Goal: Task Accomplishment & Management: Use online tool/utility

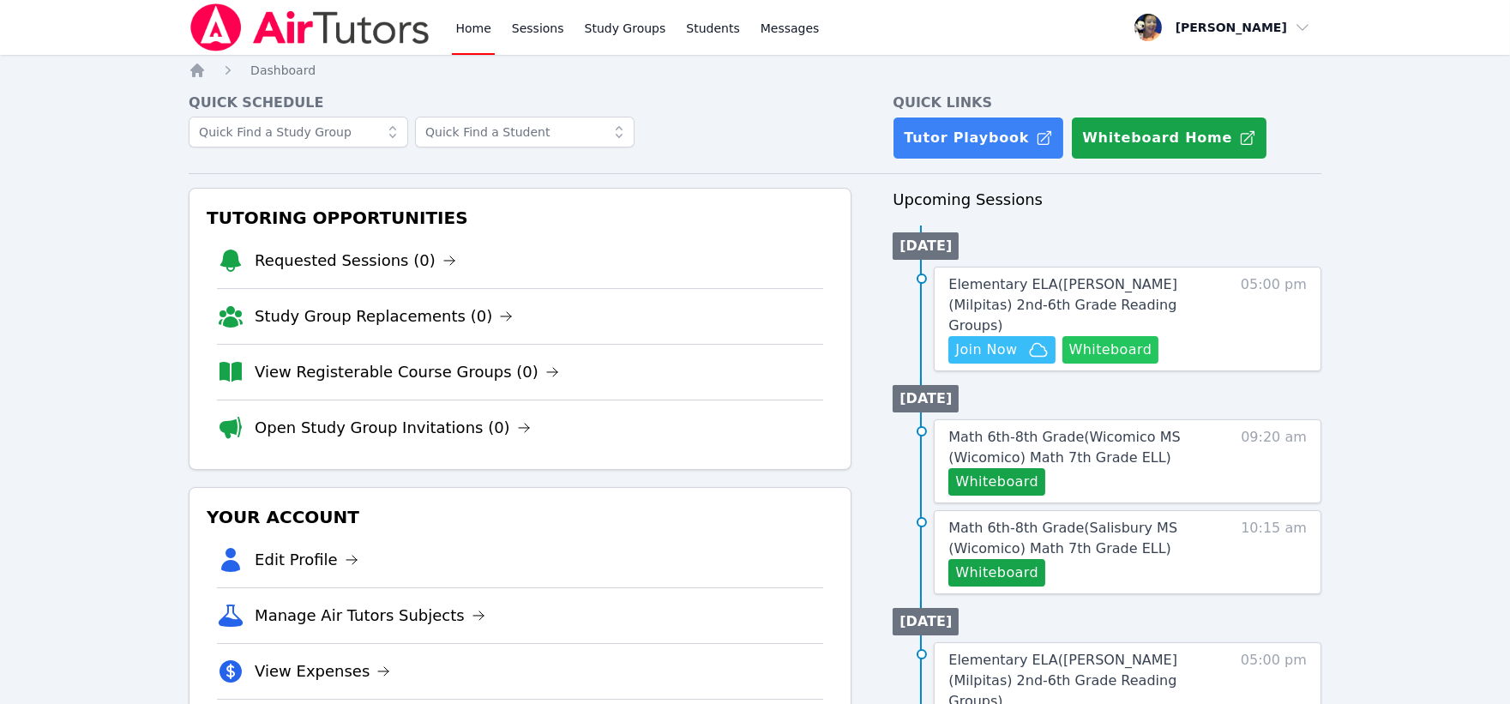
click at [1113, 336] on button "Whiteboard" at bounding box center [1110, 349] width 97 height 27
click at [1159, 289] on span "Elementary ELA ( Spangler (Milpitas) 2nd-6th Grade Reading Groups )" at bounding box center [1062, 304] width 229 height 57
click at [1019, 340] on span "Join Now" at bounding box center [1001, 350] width 93 height 21
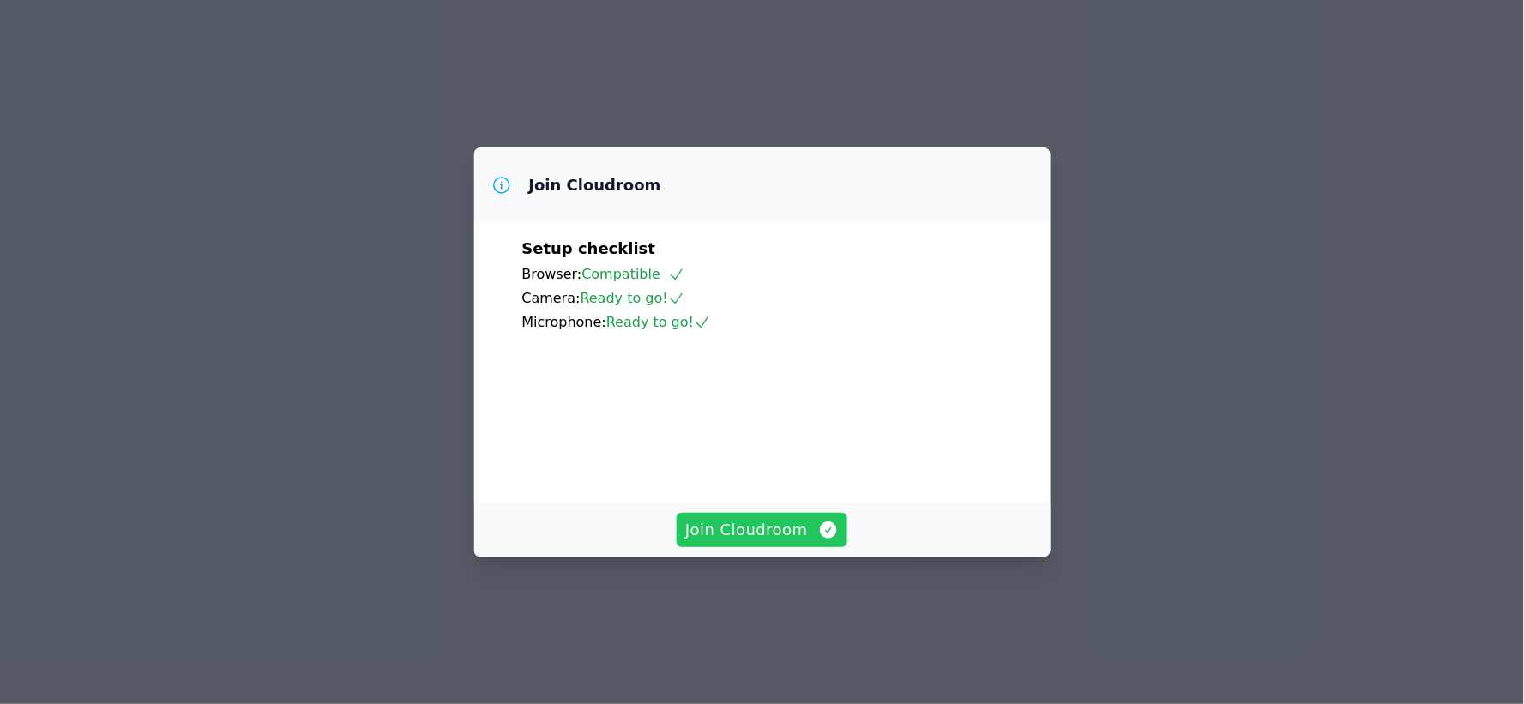
click at [776, 542] on span "Join Cloudroom" at bounding box center [761, 530] width 153 height 24
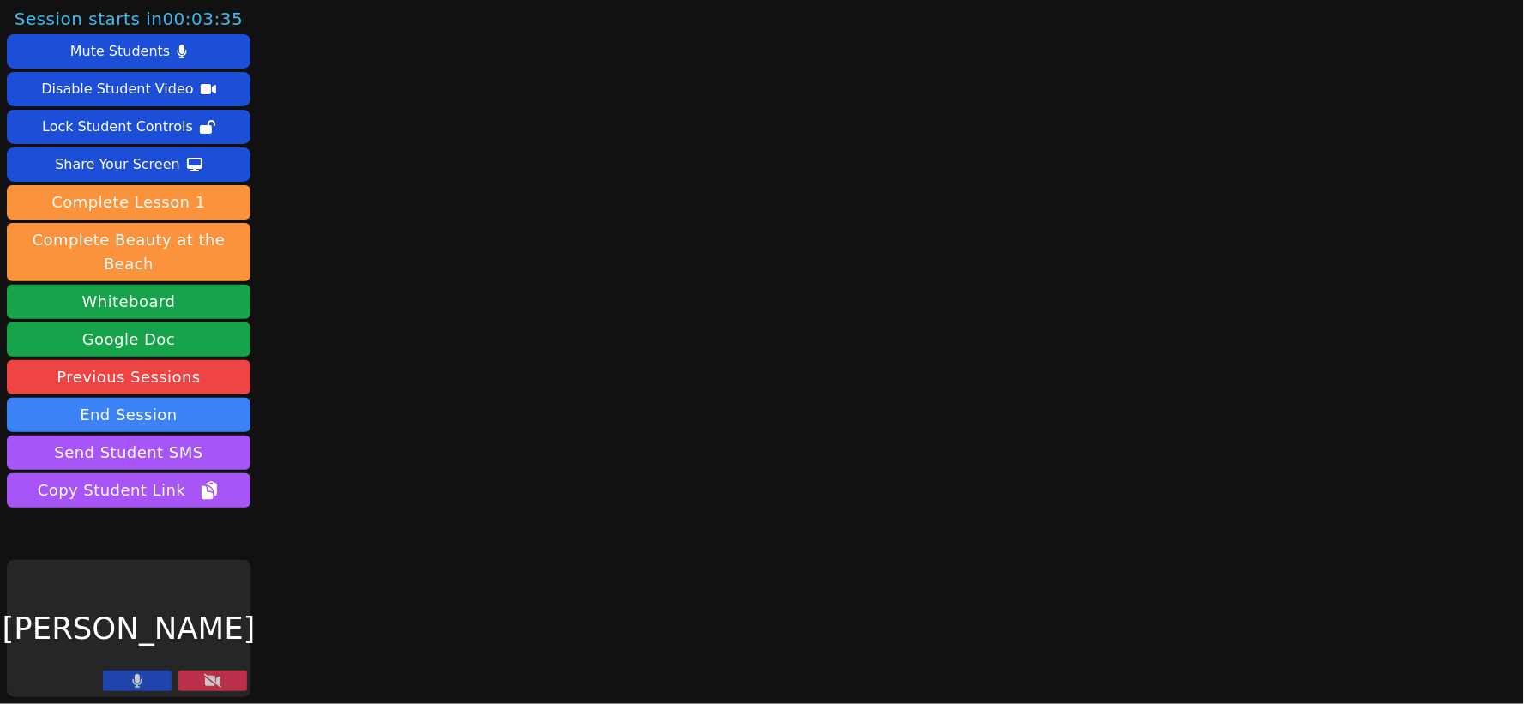
click at [137, 675] on icon at bounding box center [137, 681] width 9 height 14
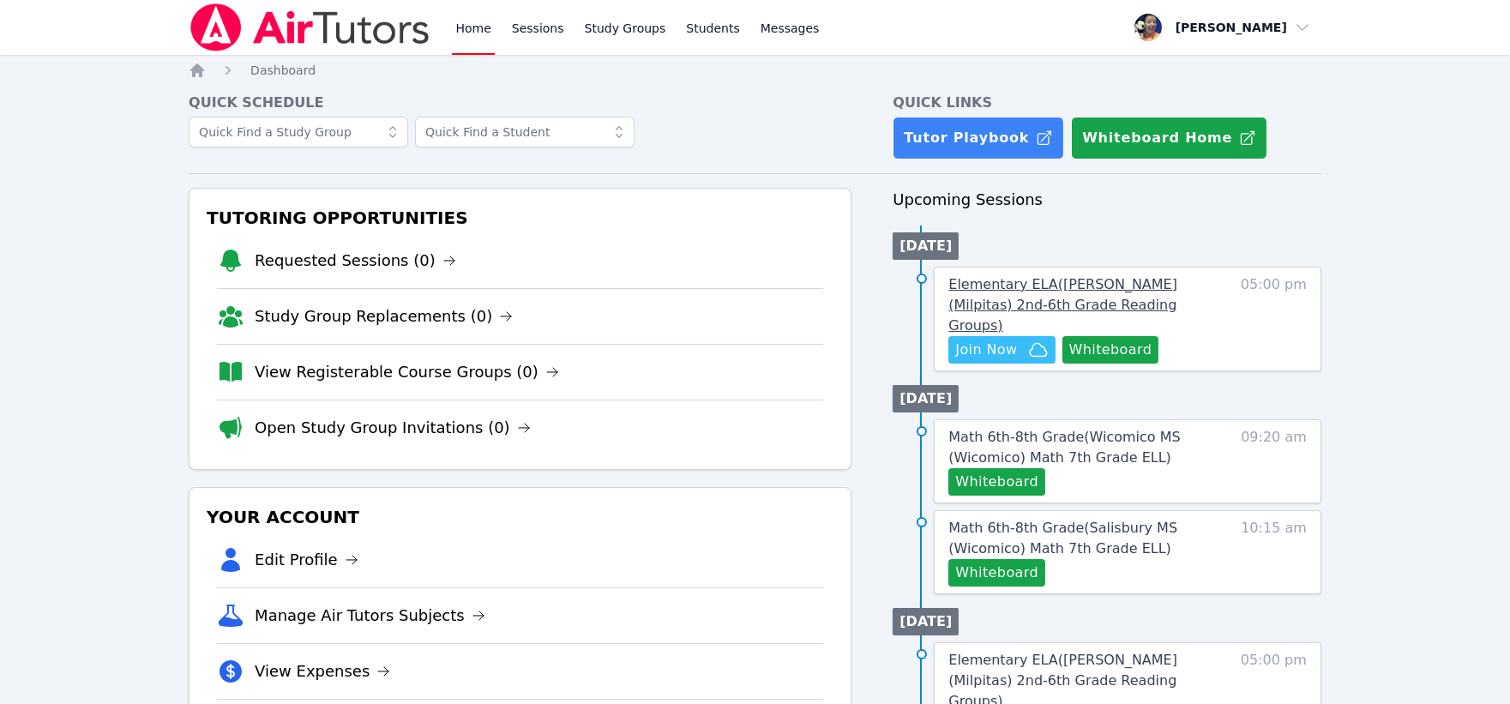
click at [1141, 277] on span "Elementary ELA ( [PERSON_NAME] (Milpitas) 2nd-6th Grade Reading Groups )" at bounding box center [1062, 304] width 229 height 57
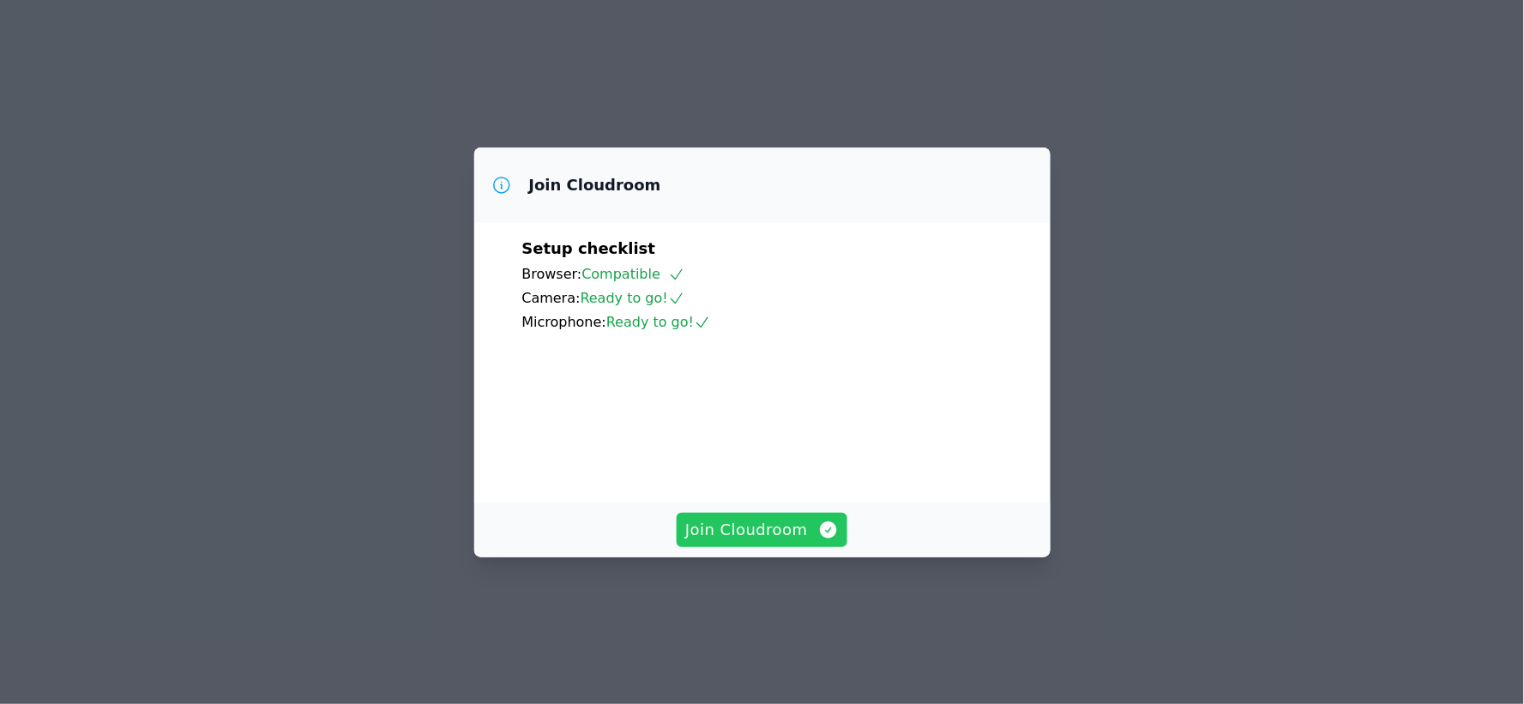
click at [772, 542] on span "Join Cloudroom" at bounding box center [761, 530] width 153 height 24
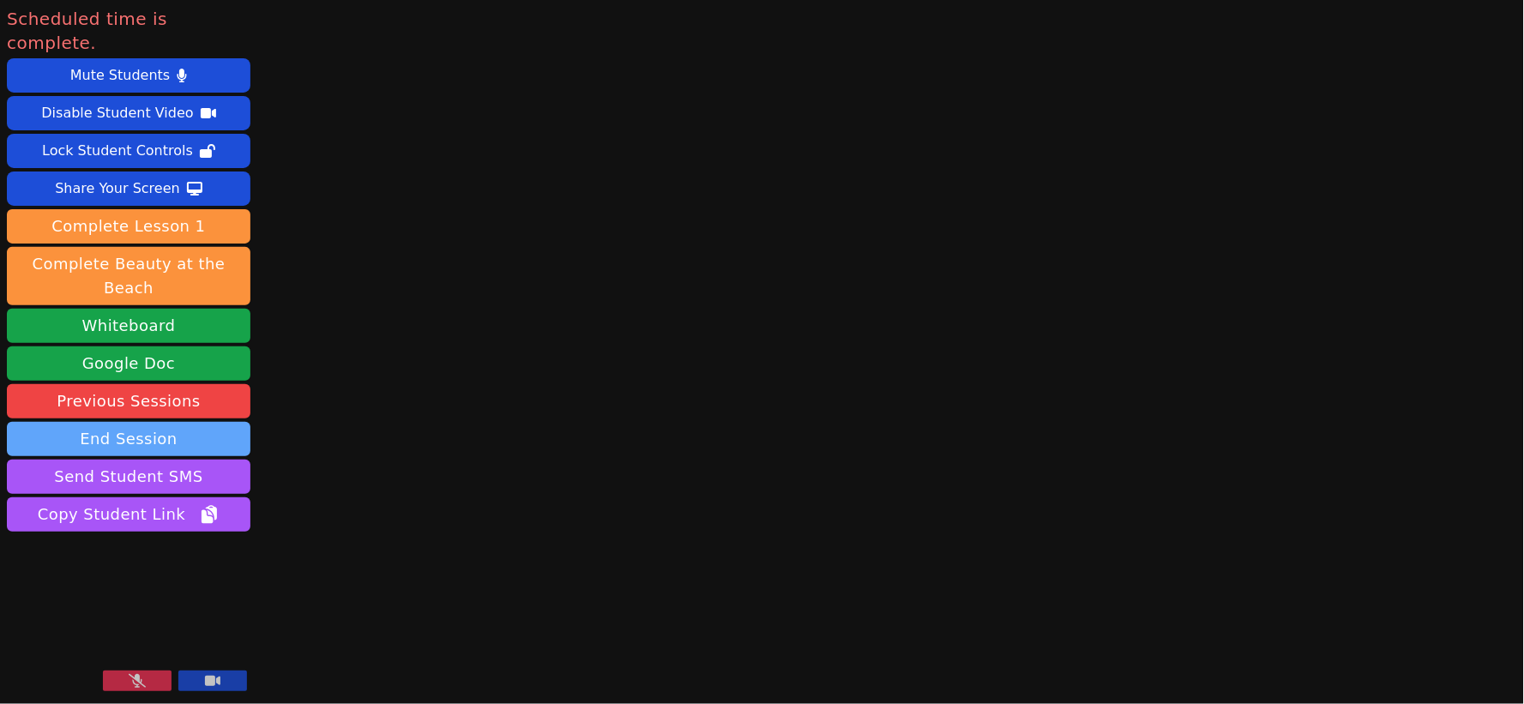
click at [153, 422] on button "End Session" at bounding box center [128, 439] width 243 height 34
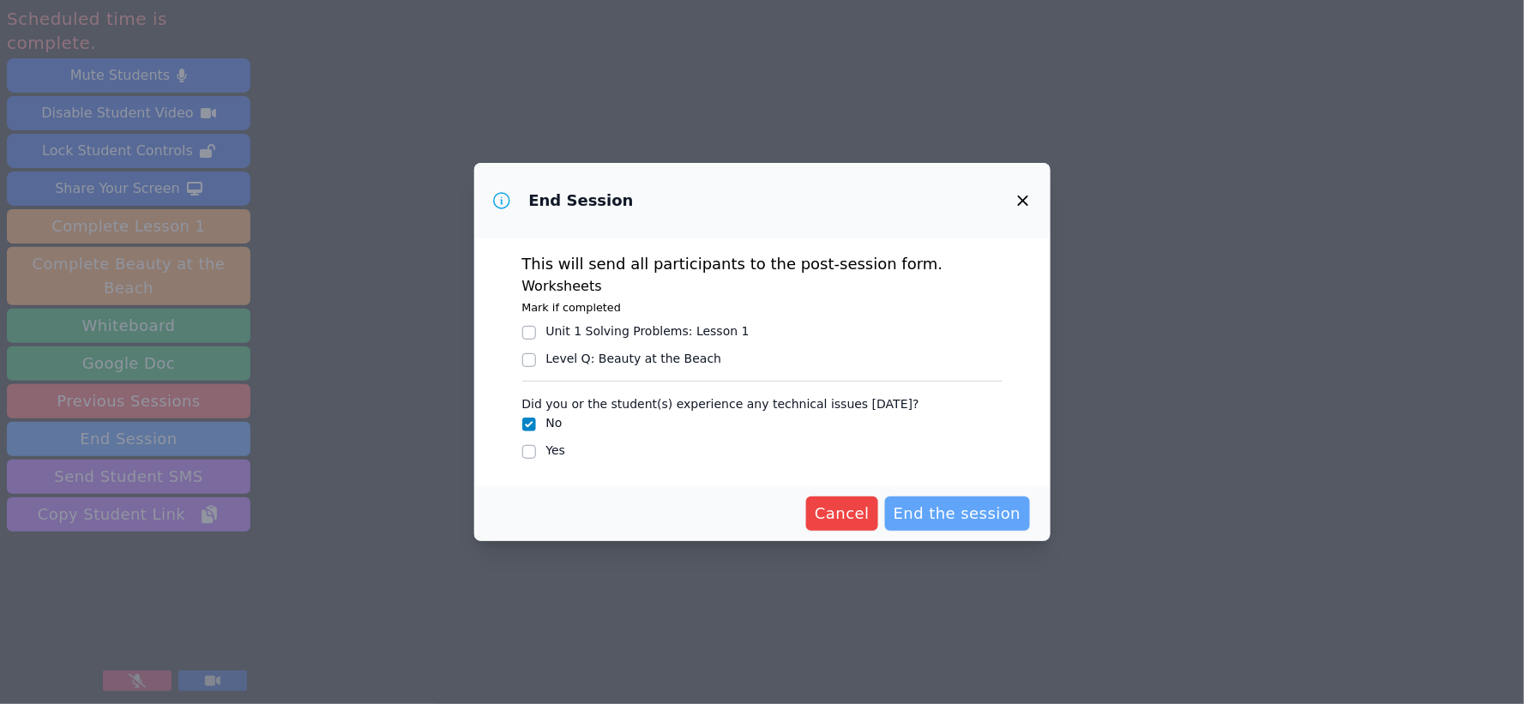
click at [953, 514] on span "End the session" at bounding box center [957, 514] width 128 height 24
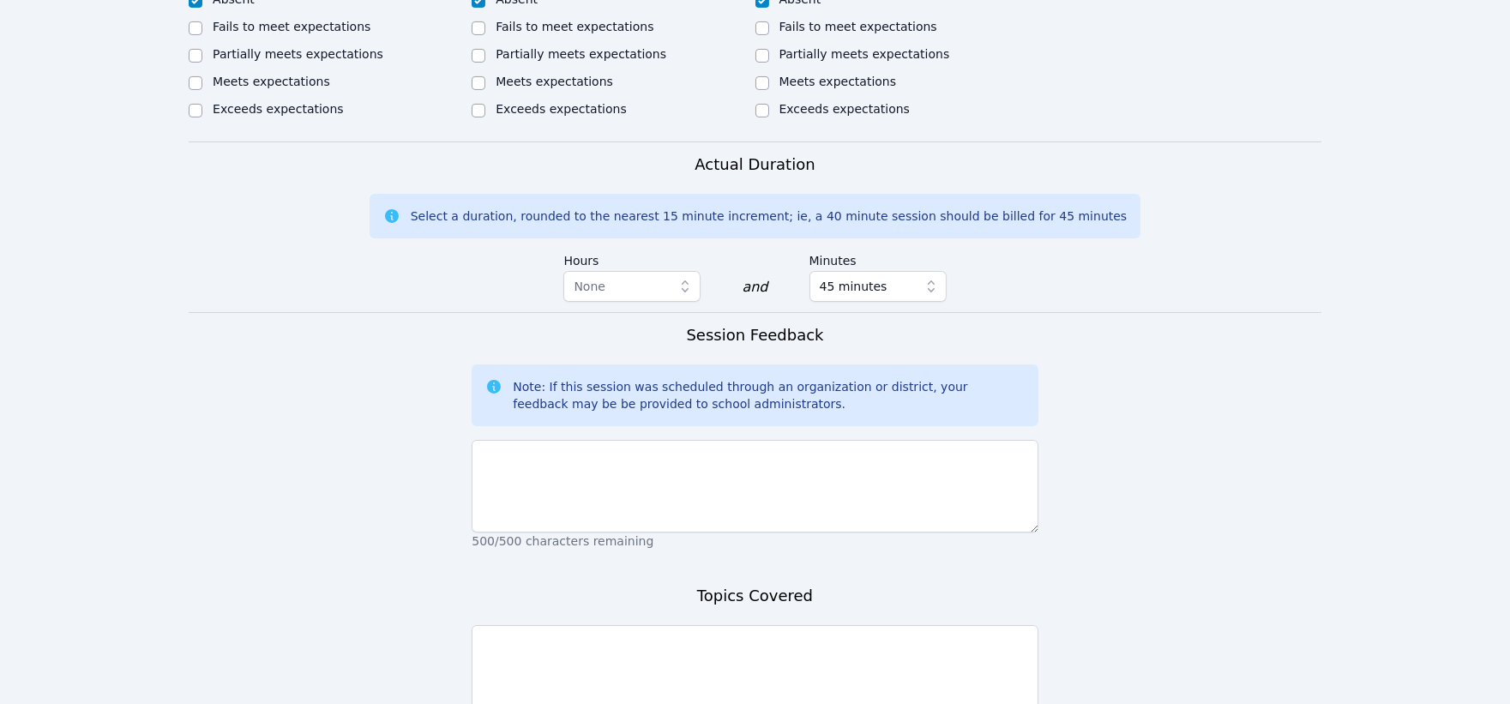
scroll to position [953, 0]
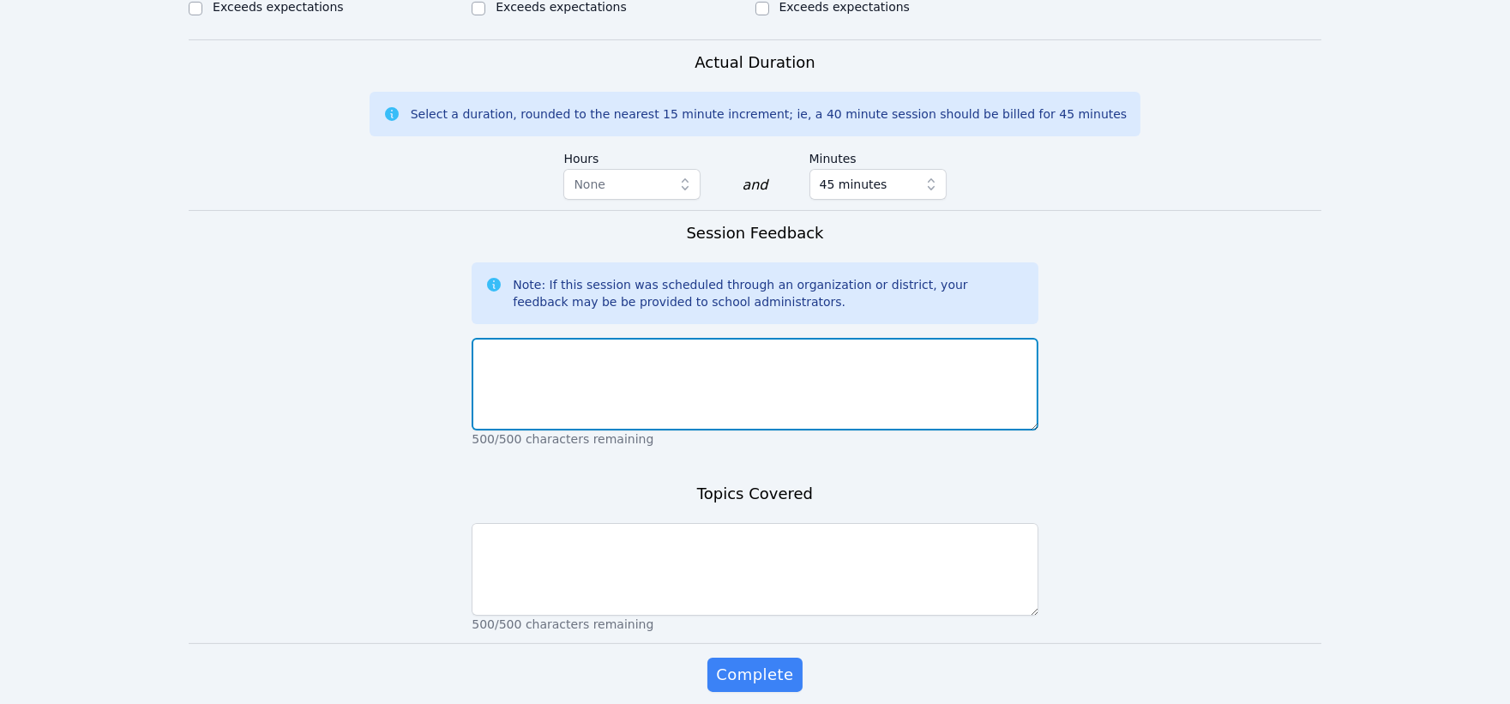
click at [695, 367] on textarea at bounding box center [755, 384] width 566 height 93
type textarea "N"
drag, startPoint x: 763, startPoint y: 330, endPoint x: 442, endPoint y: 327, distance: 320.7
click at [442, 327] on form "Student Participation Do not enter a participation level for ABSENT students Is…" at bounding box center [755, 80] width 1133 height 1292
type textarea "Today was the first session. No students attended."
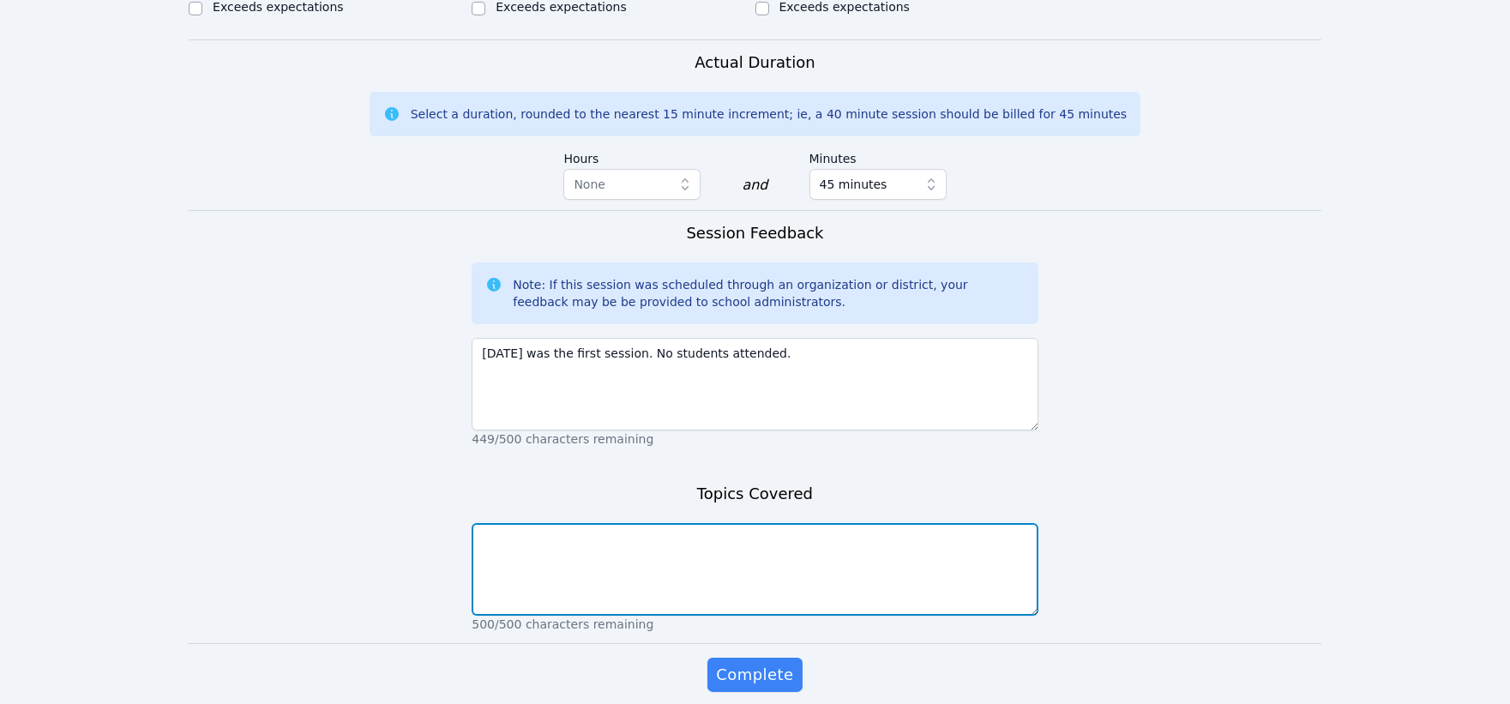
click at [532, 538] on textarea at bounding box center [755, 569] width 566 height 93
paste textarea "Today was the first session. No students attended."
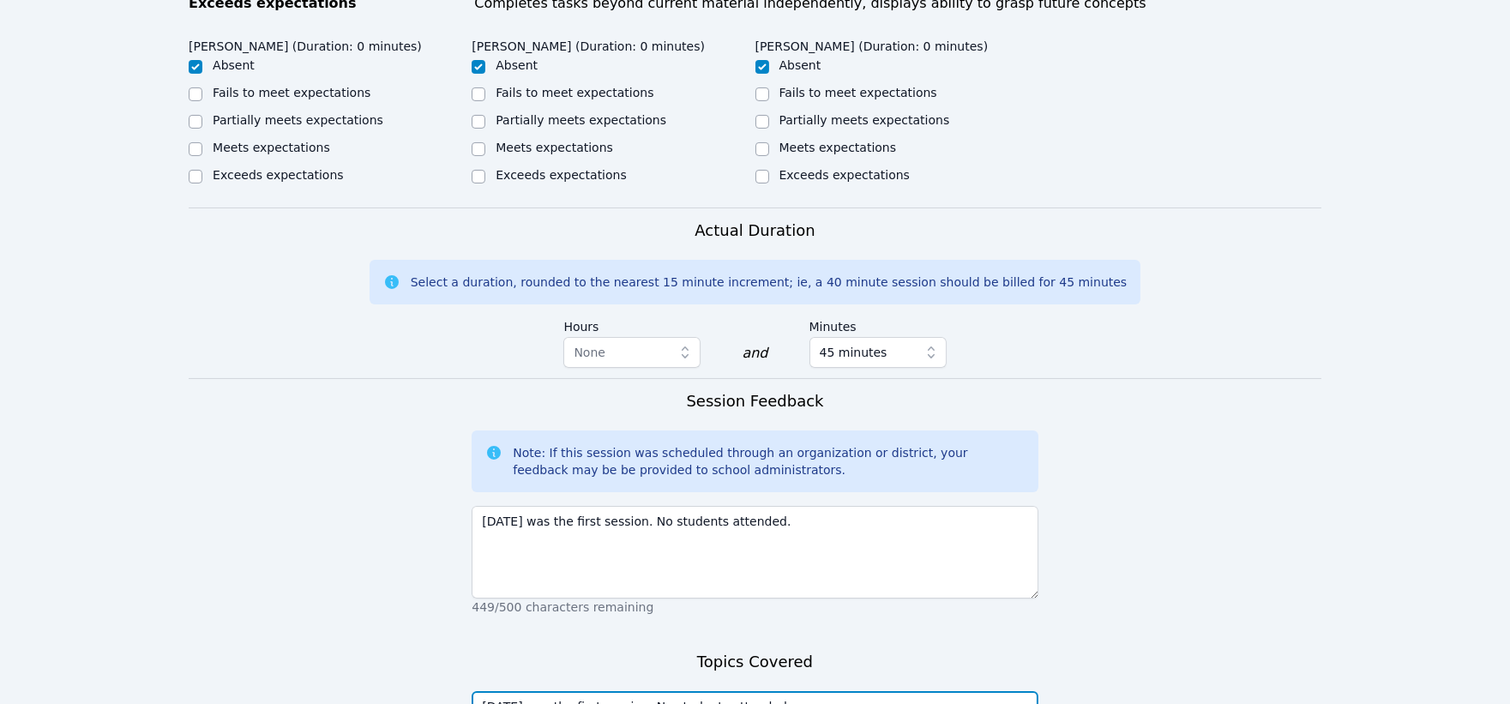
scroll to position [1001, 0]
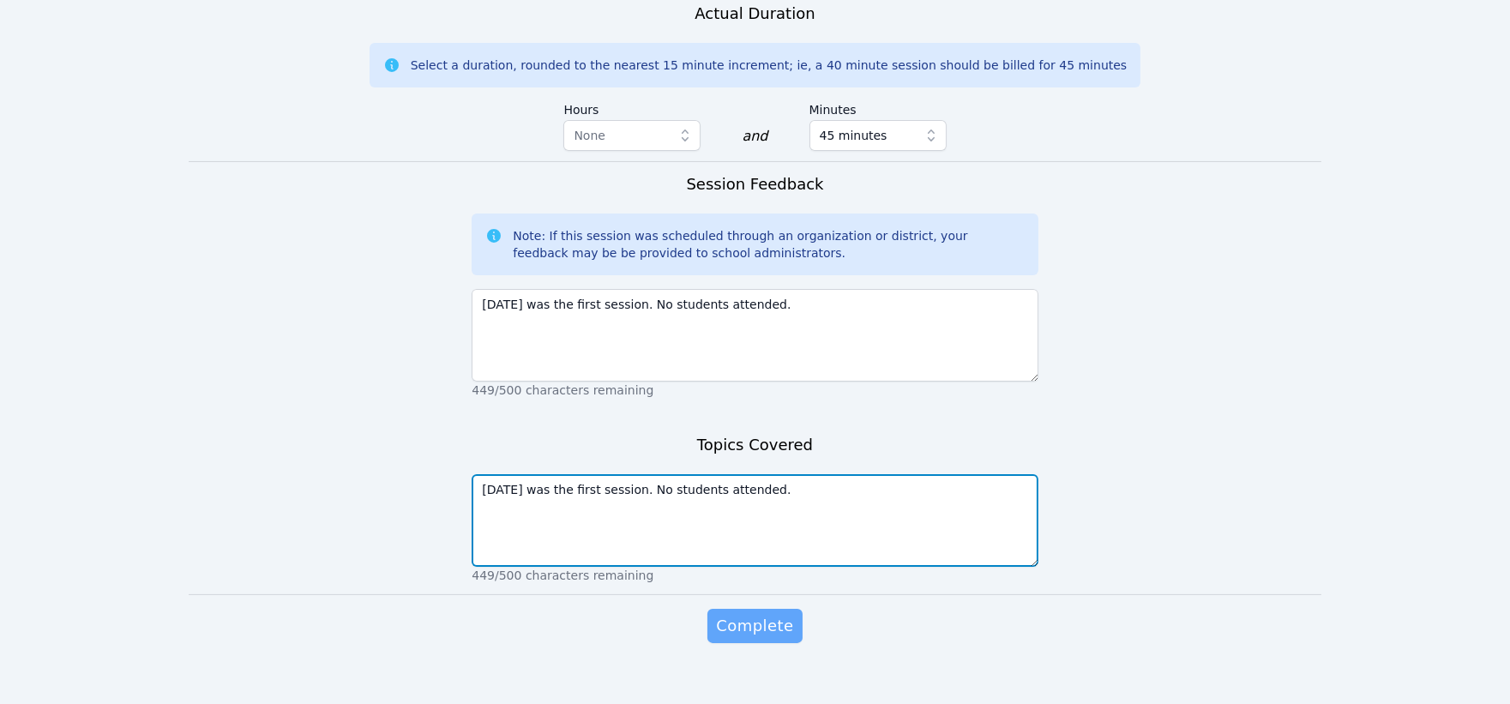
type textarea "Today was the first session. No students attended."
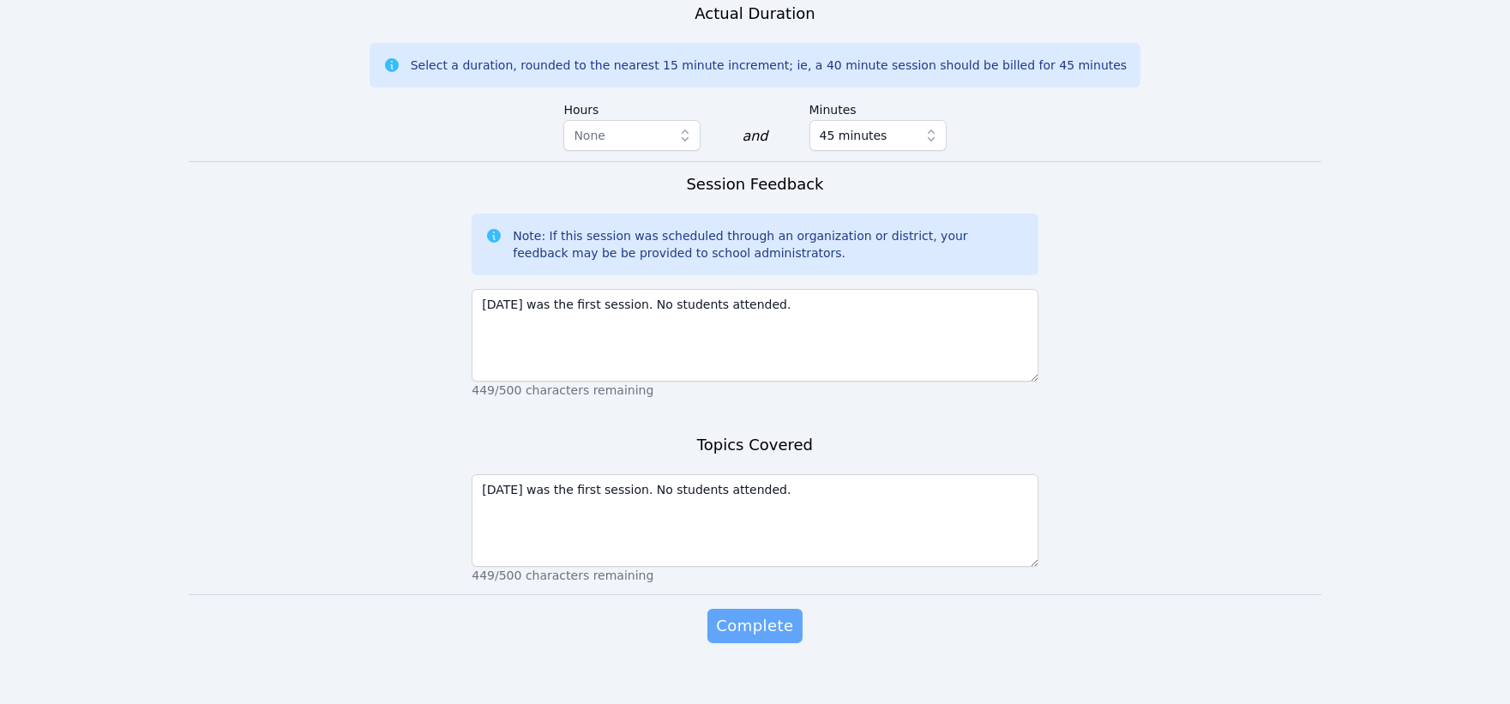
click at [784, 614] on span "Complete" at bounding box center [754, 626] width 77 height 24
